Goal: Ask a question

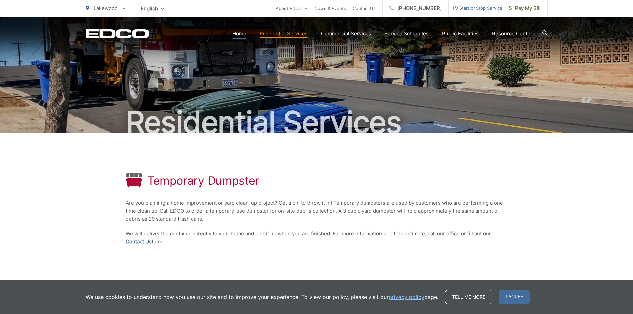
click at [243, 34] on link "Home" at bounding box center [239, 34] width 14 height 8
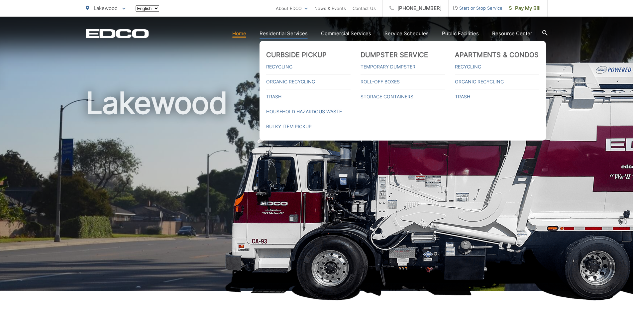
click at [288, 34] on link "Residential Services" at bounding box center [284, 34] width 48 height 8
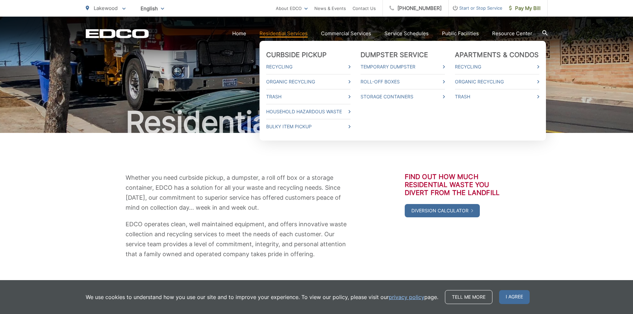
click at [289, 32] on link "Residential Services" at bounding box center [284, 34] width 48 height 8
click at [284, 127] on link "Bulky Item Pickup" at bounding box center [308, 127] width 84 height 8
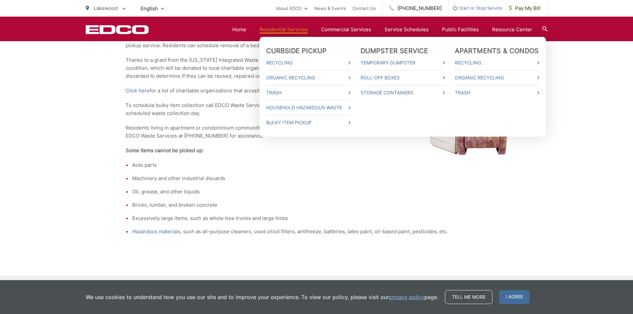
scroll to position [166, 0]
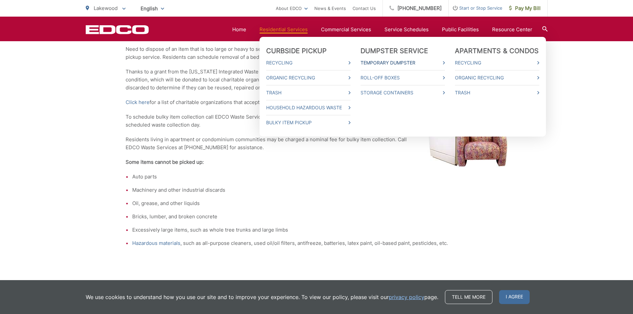
click at [395, 66] on link "Temporary Dumpster" at bounding box center [403, 63] width 84 height 8
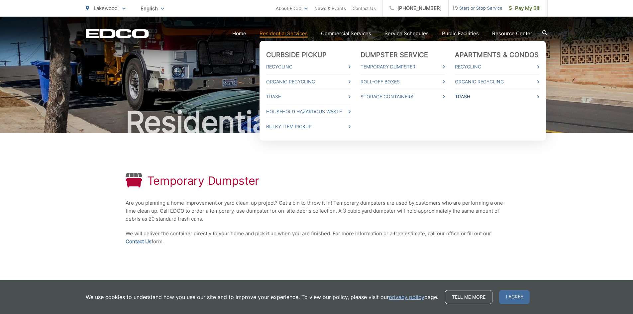
click at [464, 100] on link "Trash" at bounding box center [497, 97] width 84 height 8
click at [464, 96] on link "Trash" at bounding box center [497, 97] width 84 height 8
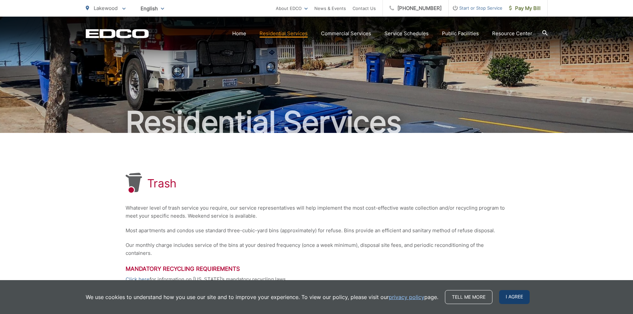
click at [514, 293] on span "I agree" at bounding box center [514, 297] width 31 height 14
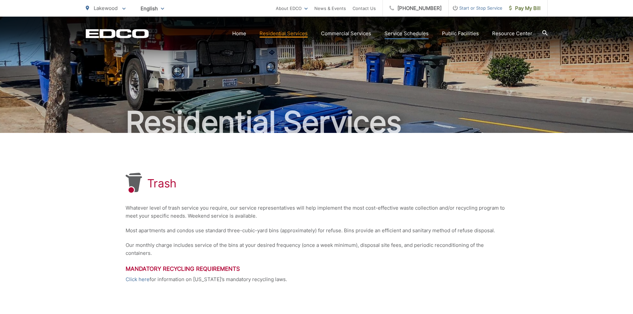
click at [392, 33] on link "Service Schedules" at bounding box center [407, 34] width 44 height 8
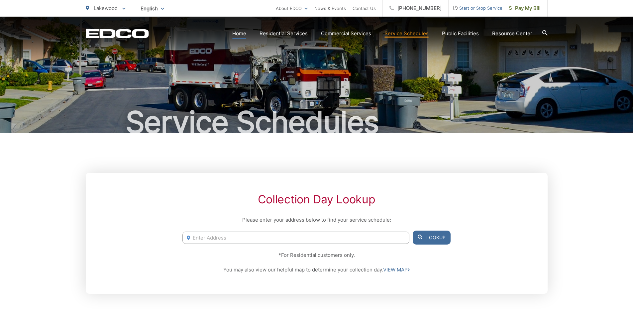
click at [243, 34] on link "Home" at bounding box center [239, 34] width 14 height 8
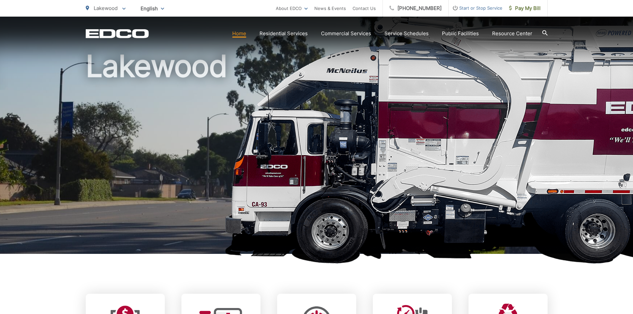
scroll to position [166, 0]
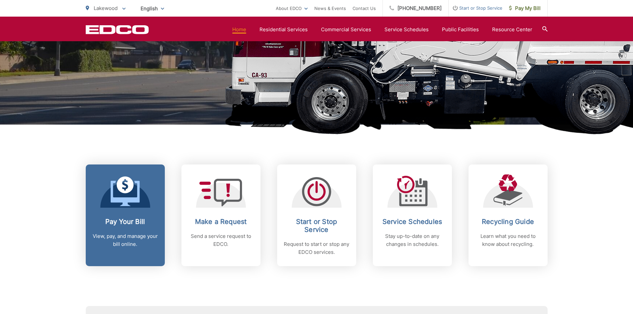
click at [129, 198] on icon at bounding box center [125, 193] width 29 height 25
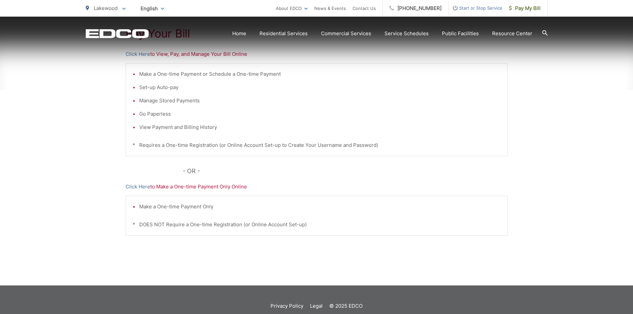
scroll to position [159, 0]
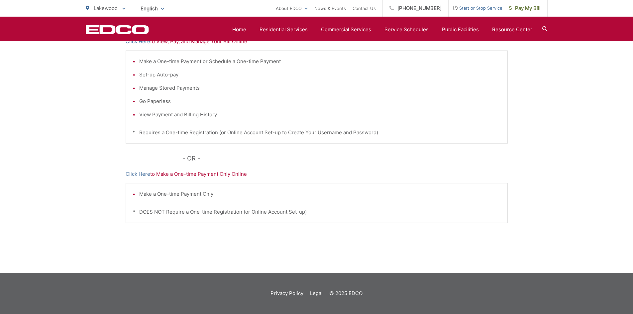
click at [158, 62] on li "Make a One-time Payment or Schedule a One-time Payment" at bounding box center [320, 62] width 362 height 8
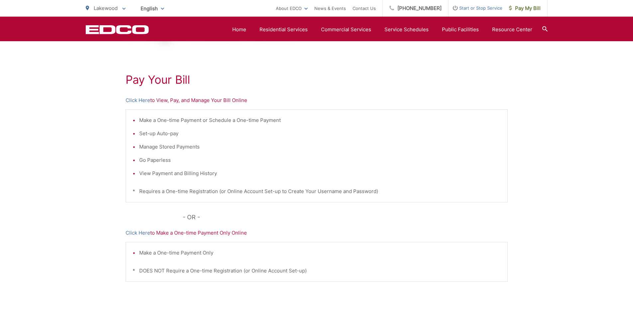
scroll to position [92, 0]
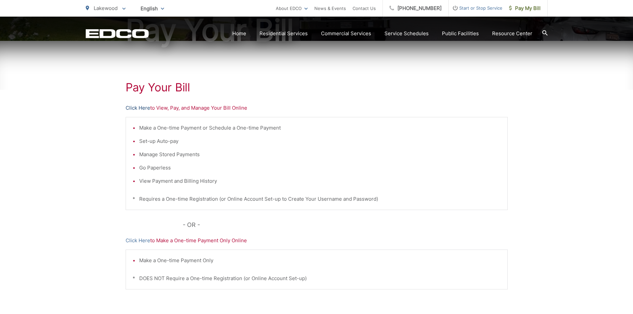
click at [142, 109] on link "Click Here" at bounding box center [138, 108] width 25 height 8
click at [243, 34] on link "Home" at bounding box center [239, 34] width 14 height 8
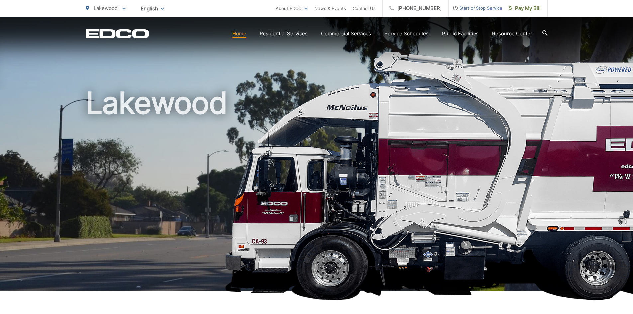
click at [242, 34] on link "Home" at bounding box center [239, 34] width 14 height 8
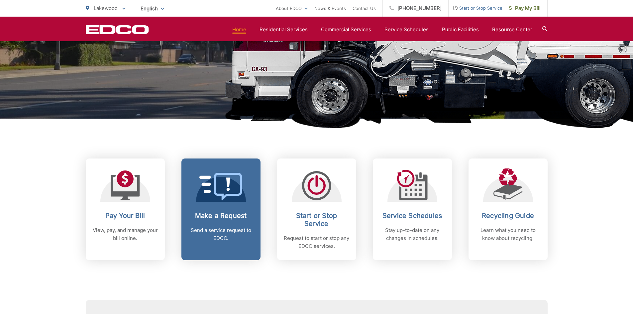
scroll to position [166, 0]
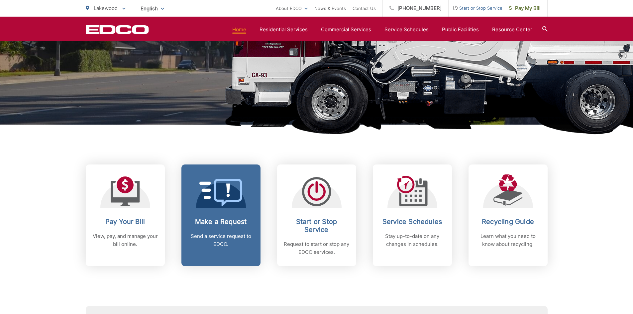
click at [215, 181] on icon at bounding box center [228, 193] width 28 height 28
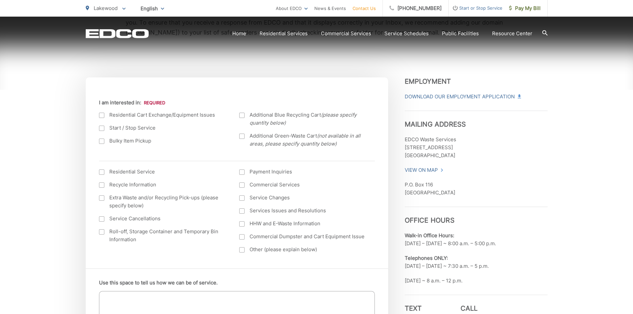
scroll to position [233, 0]
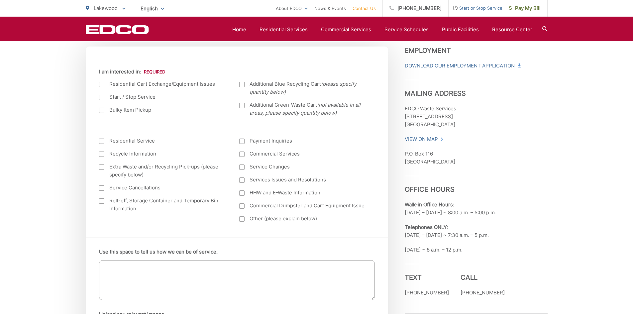
click at [243, 85] on div at bounding box center [241, 84] width 5 height 5
click at [0, 0] on input "Additional Blue Recycling Cart (please specify quantity below)" at bounding box center [0, 0] width 0 height 0
click at [101, 85] on div at bounding box center [101, 84] width 5 height 5
click at [0, 0] on input "I am interested in:" at bounding box center [0, 0] width 0 height 0
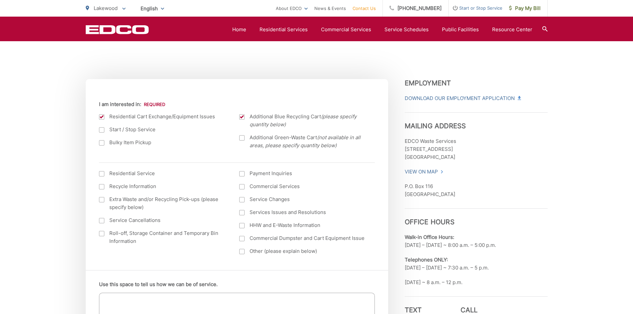
scroll to position [199, 0]
